Goal: Navigation & Orientation: Find specific page/section

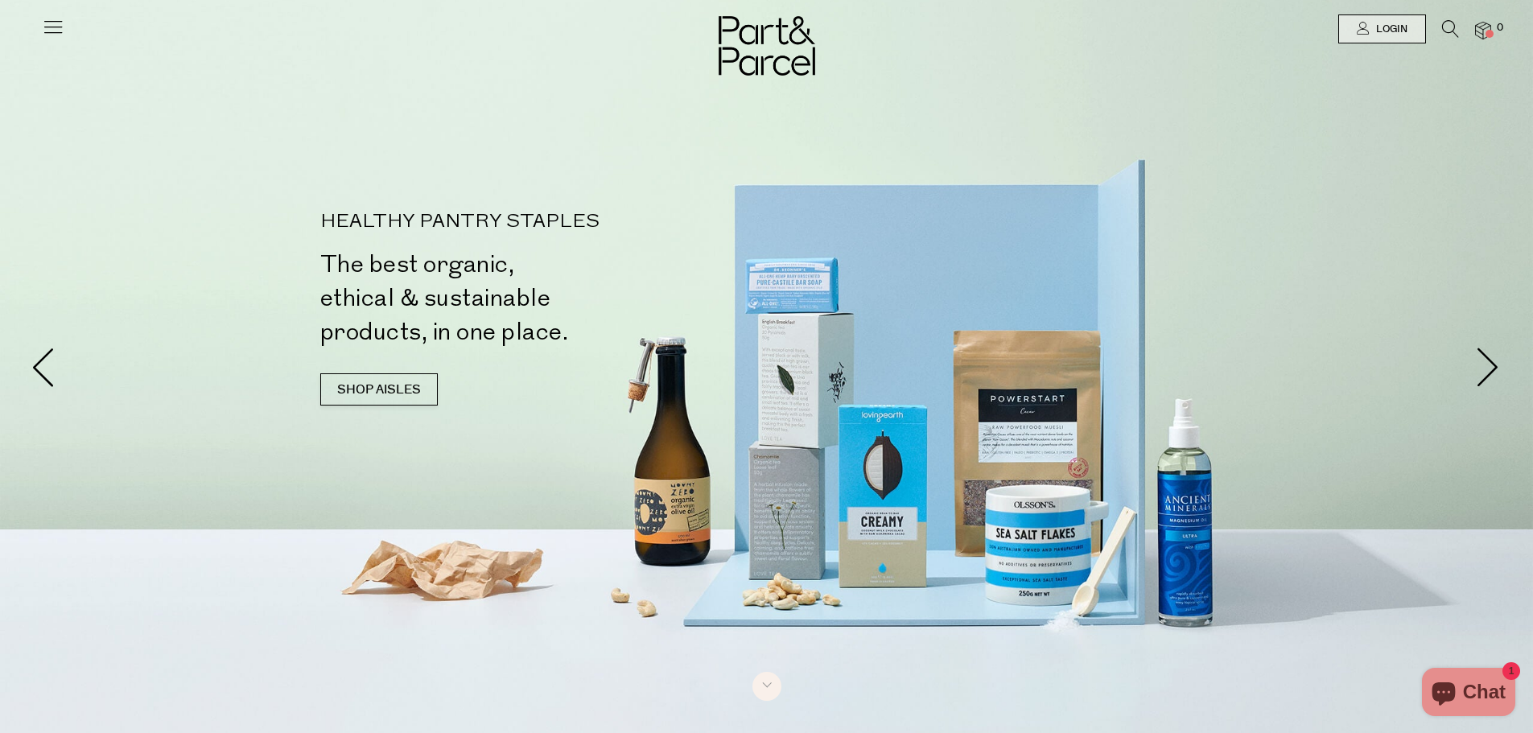
click at [1444, 34] on icon at bounding box center [1450, 29] width 17 height 18
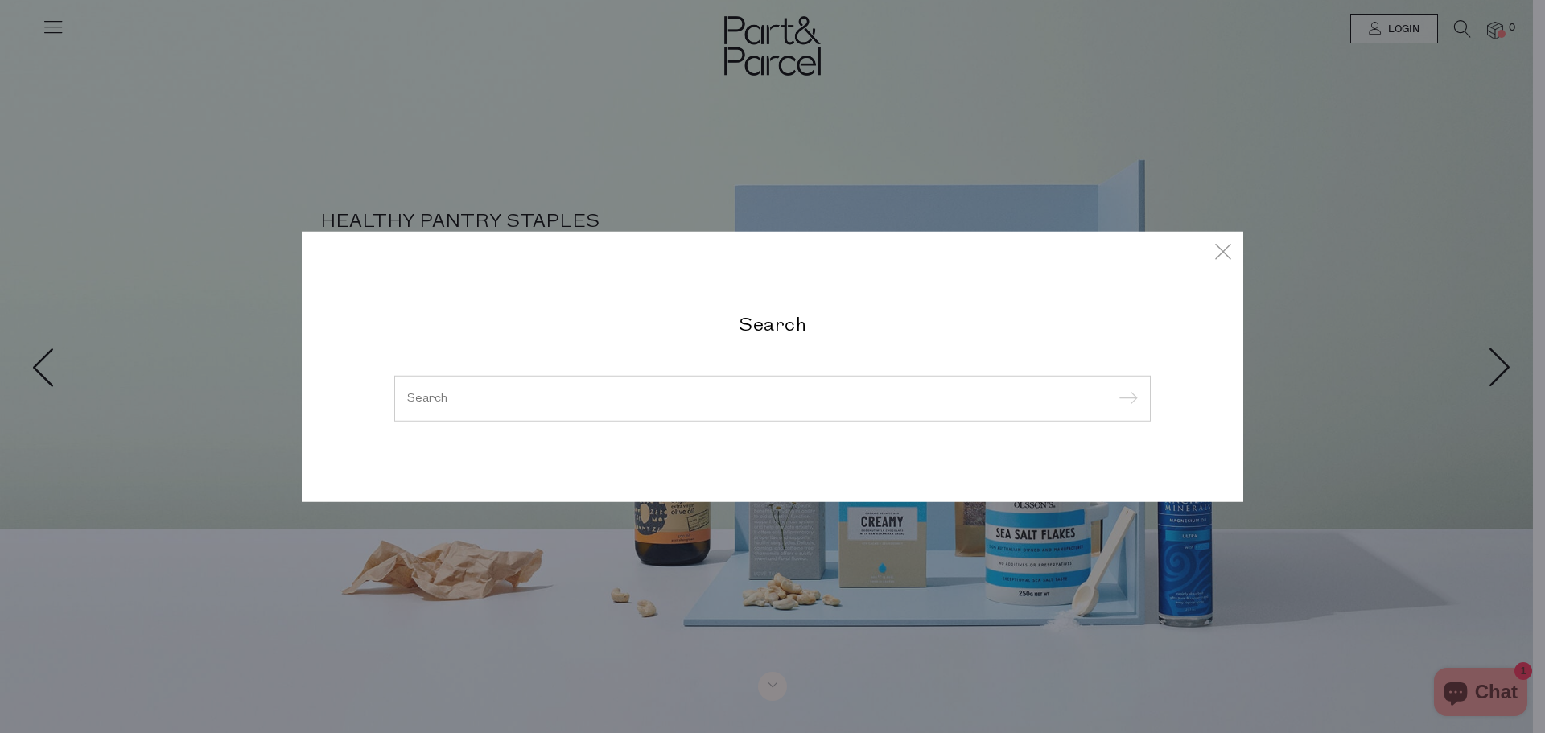
drag, startPoint x: 194, startPoint y: 29, endPoint x: 66, endPoint y: 28, distance: 127.9
click at [193, 29] on div "Search" at bounding box center [772, 366] width 1545 height 733
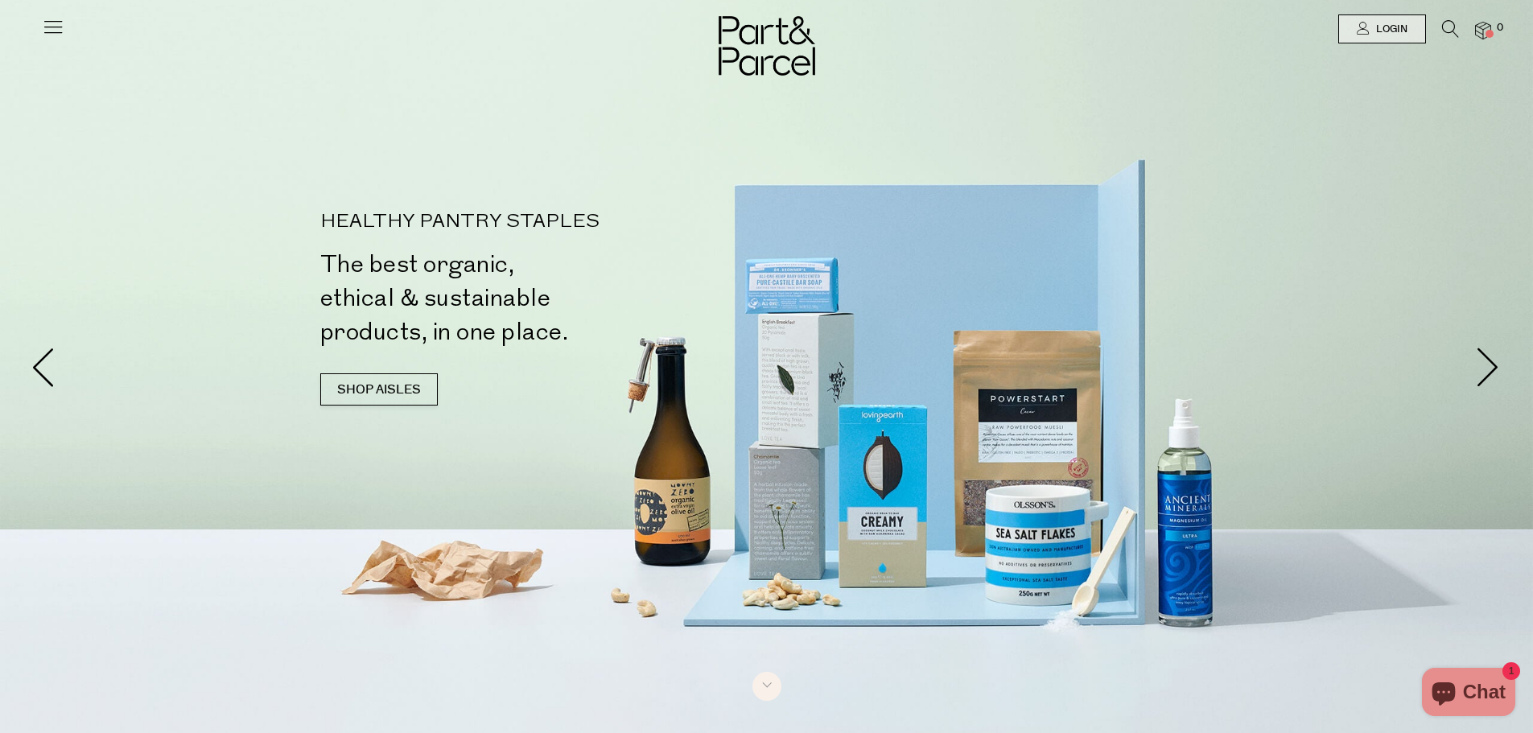
click at [52, 25] on icon at bounding box center [53, 26] width 23 height 23
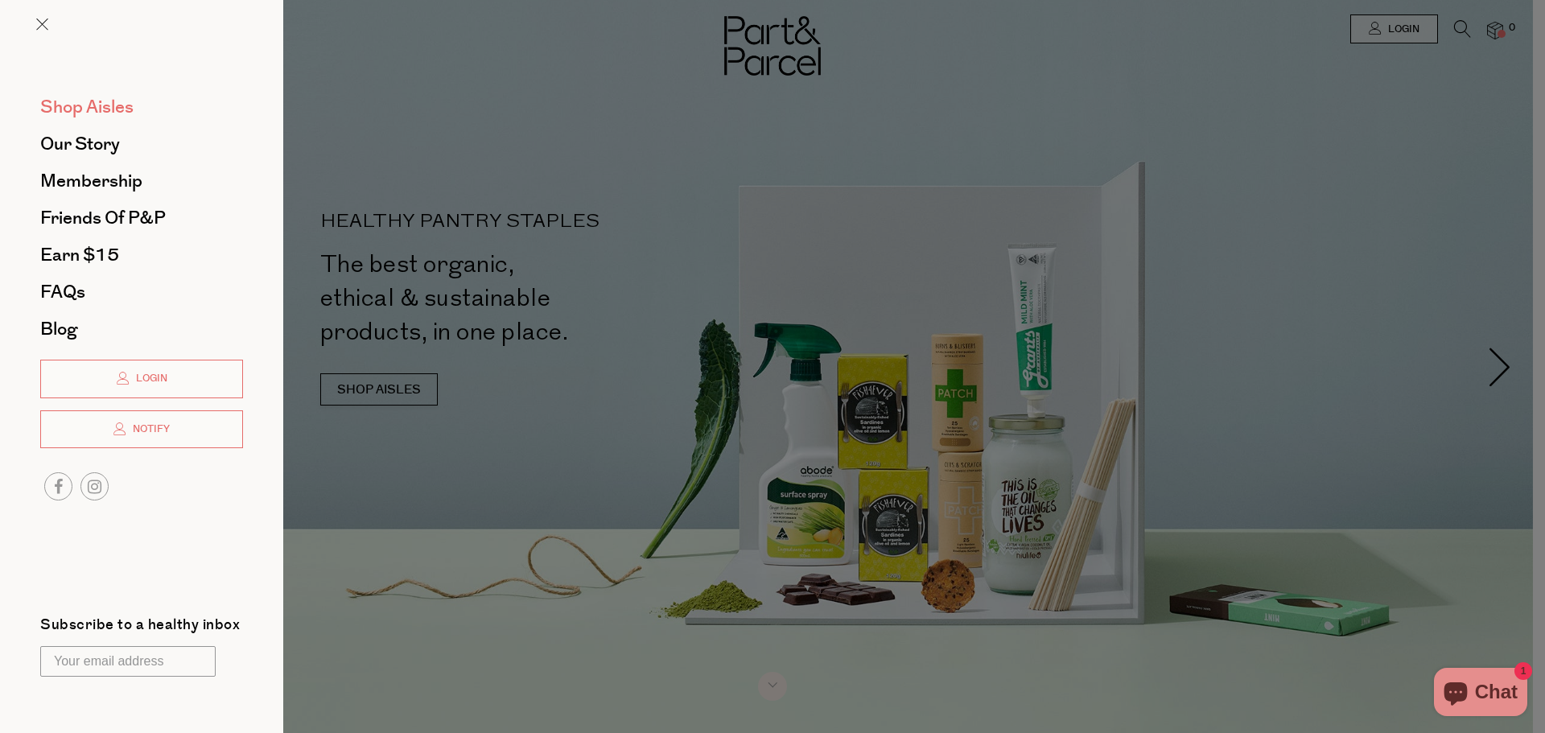
click at [116, 109] on span "Shop Aisles" at bounding box center [86, 107] width 93 height 26
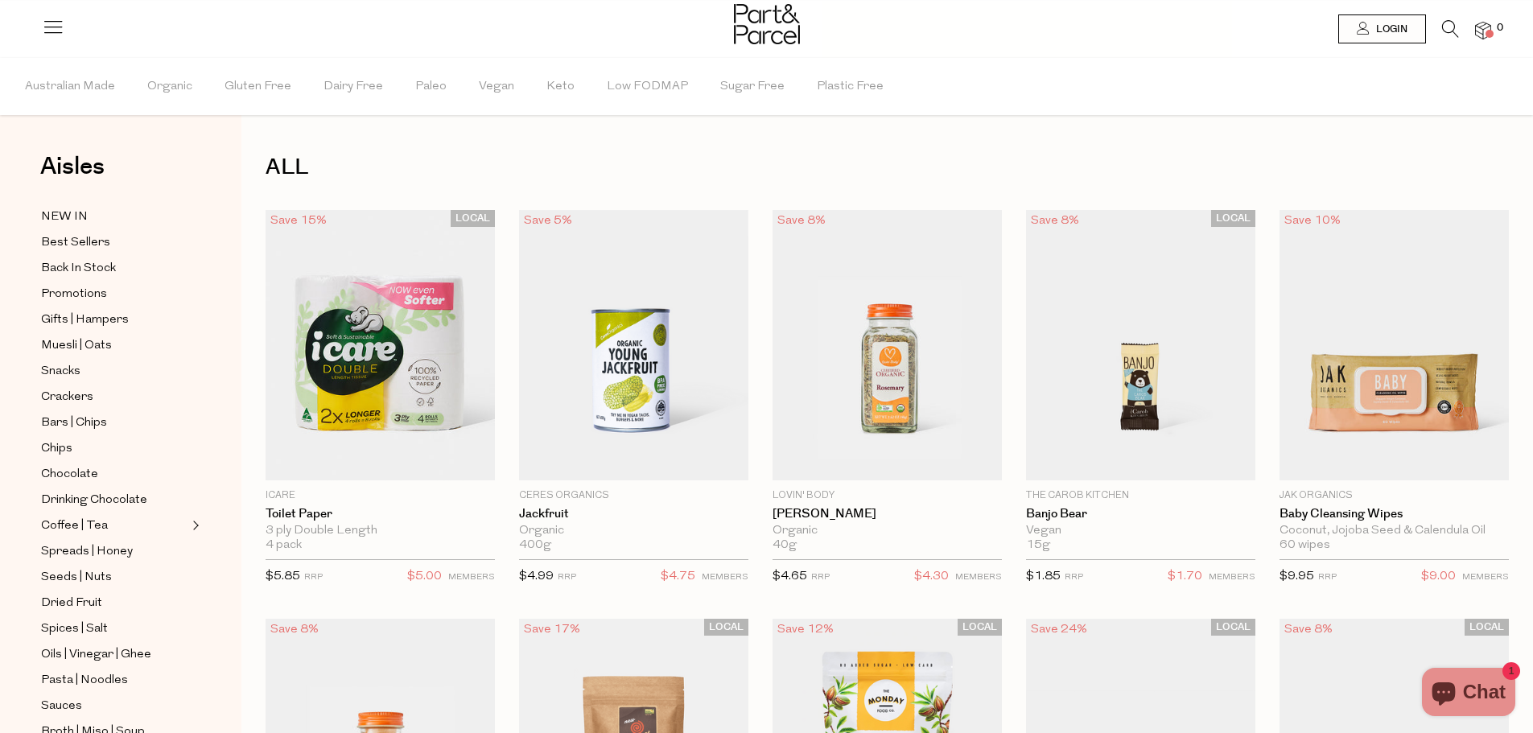
click at [35, 209] on li "NEW IN" at bounding box center [121, 217] width 172 height 20
click at [47, 212] on span "NEW IN" at bounding box center [64, 217] width 47 height 19
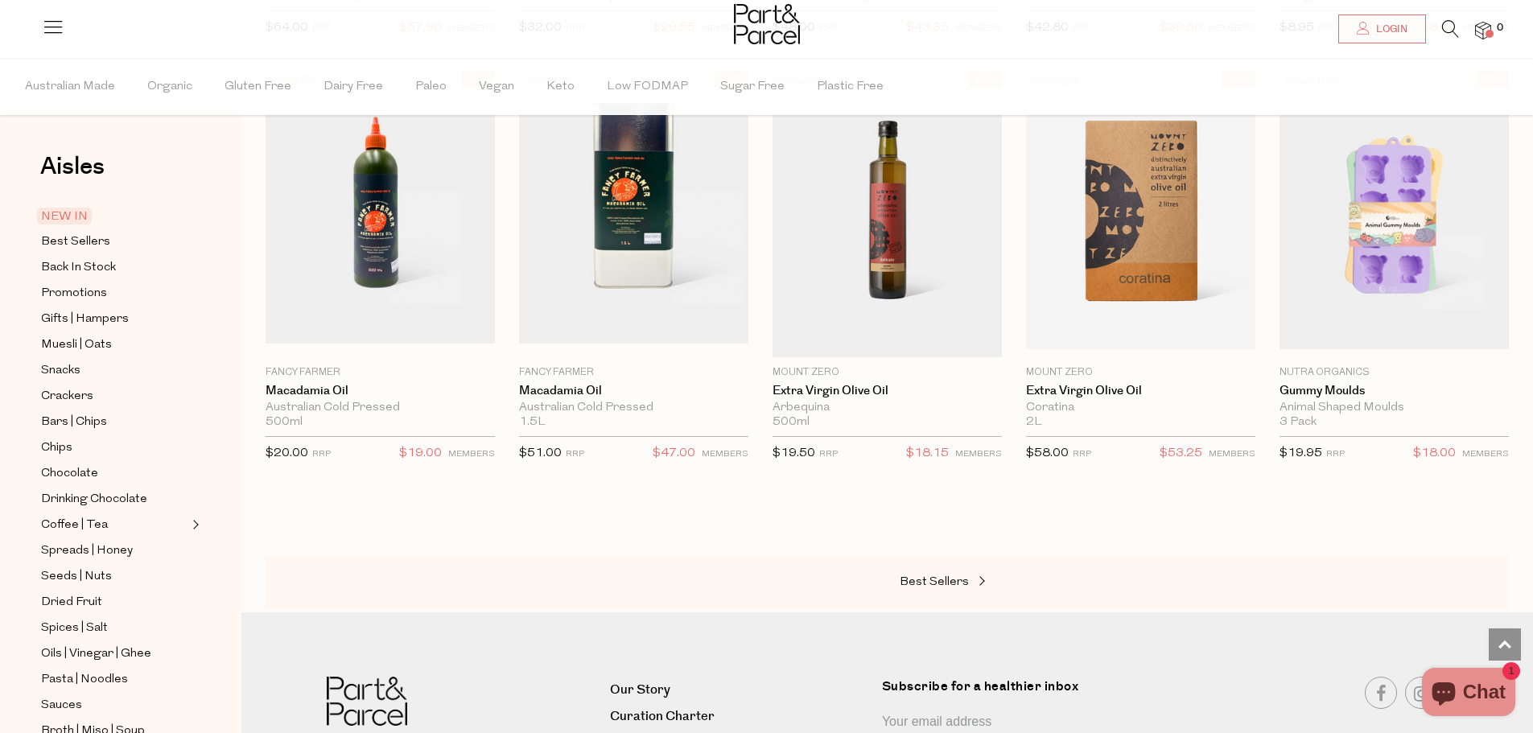
scroll to position [1150, 0]
